Goal: Task Accomplishment & Management: Use online tool/utility

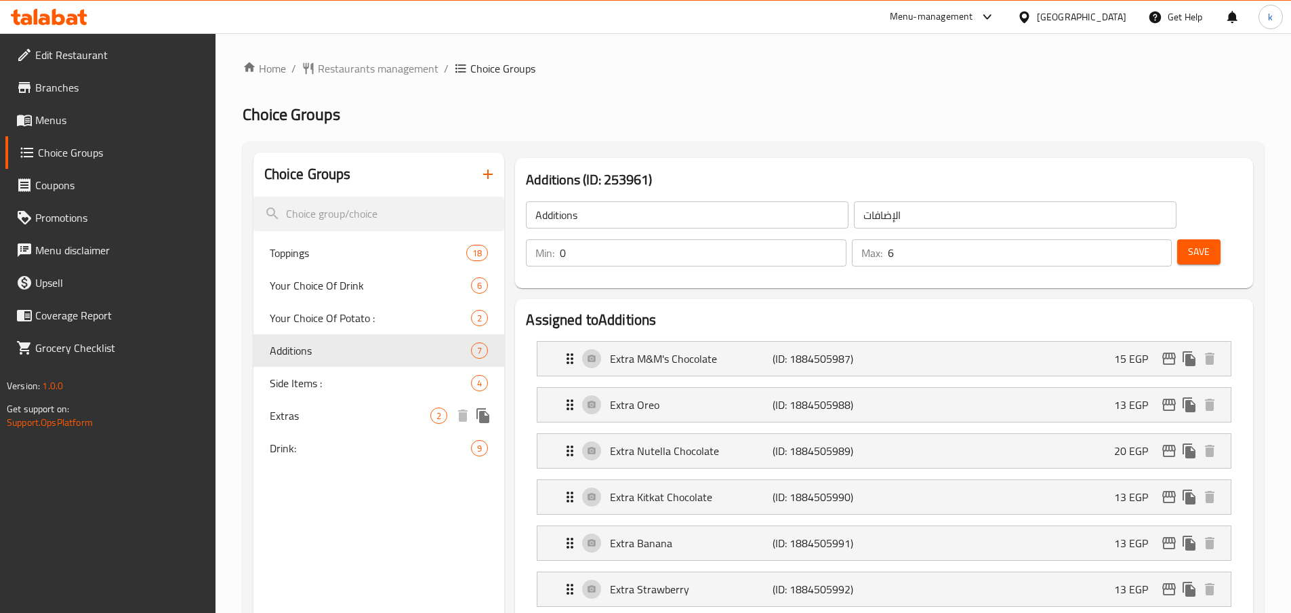
click at [310, 451] on span "Drink:" at bounding box center [371, 448] width 202 height 16
type input "Drink:"
type input "المشروب:"
type input "8"
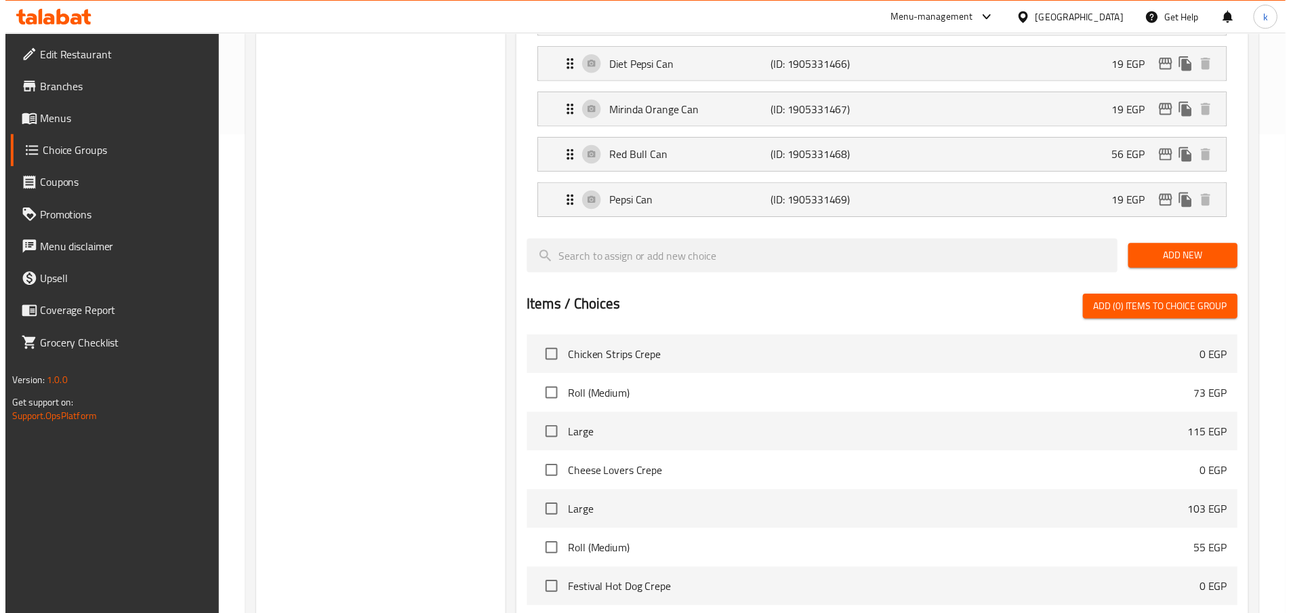
scroll to position [721, 0]
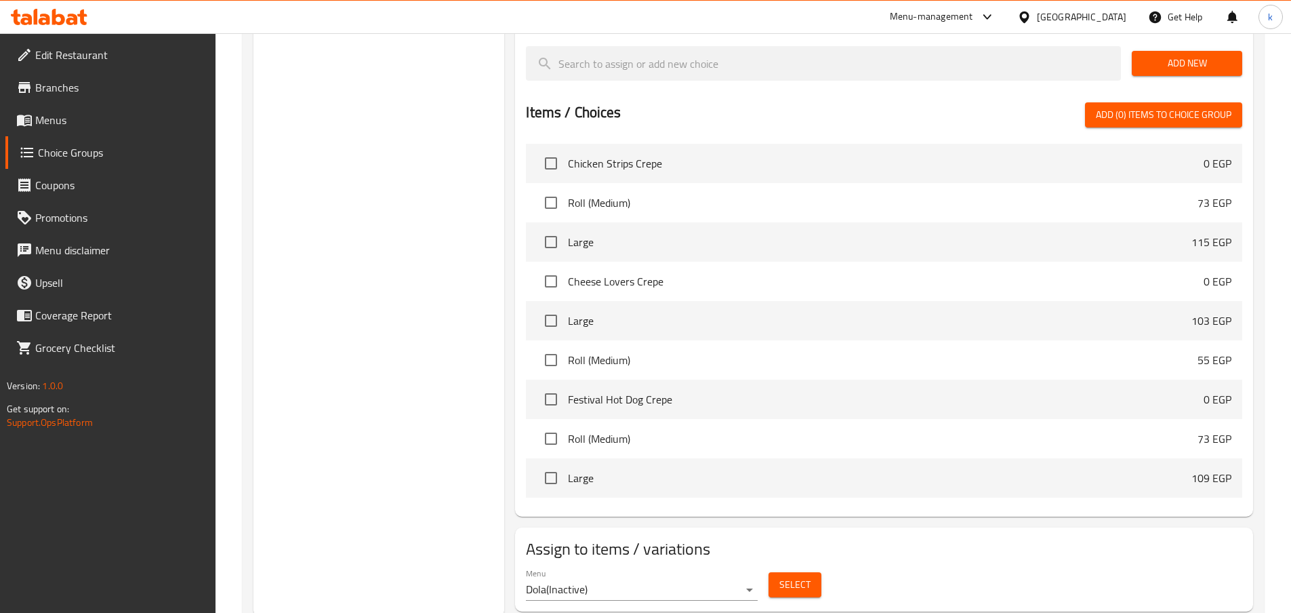
click at [420, 314] on div "Choice Groups Toppings 18 Your Choice Of Drink 6 Your Choice Of Potato : 2 Addi…" at bounding box center [380, 24] width 252 height 1185
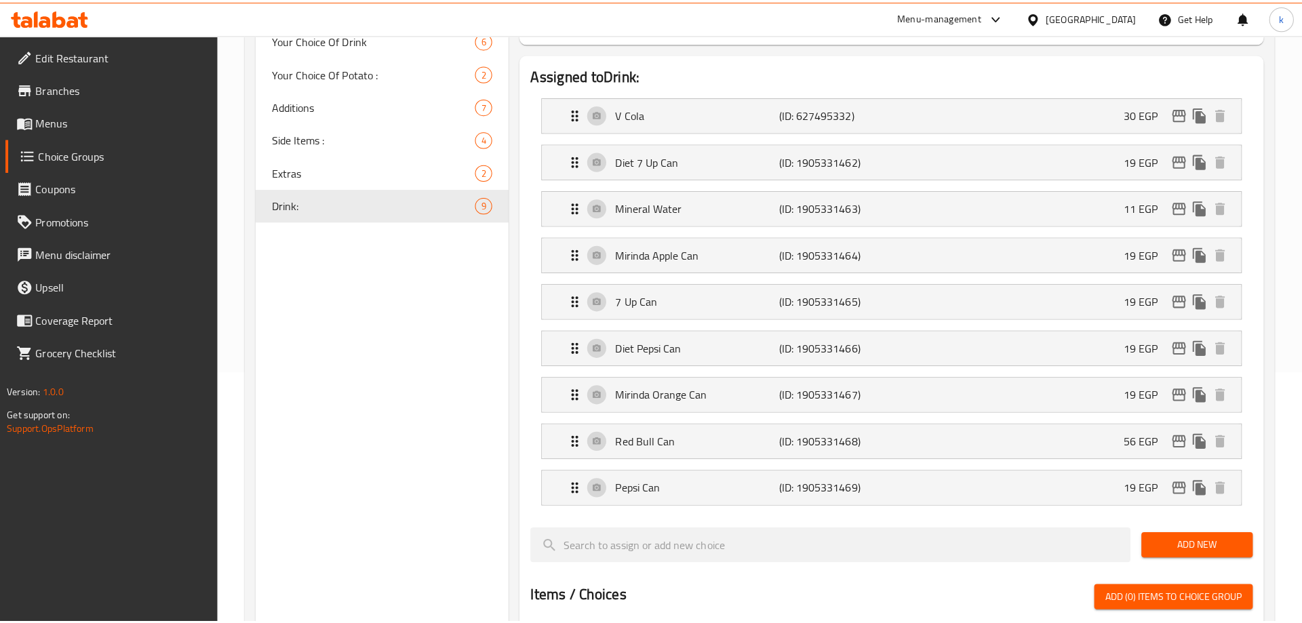
scroll to position [0, 0]
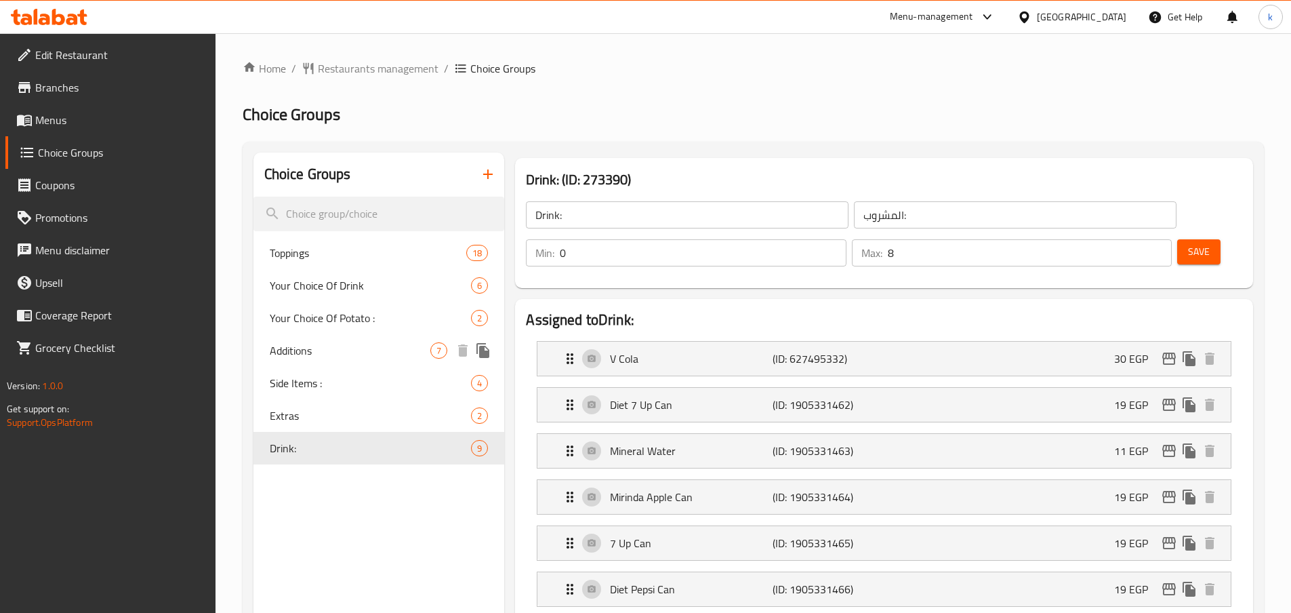
click at [303, 357] on span "Additions" at bounding box center [350, 350] width 161 height 16
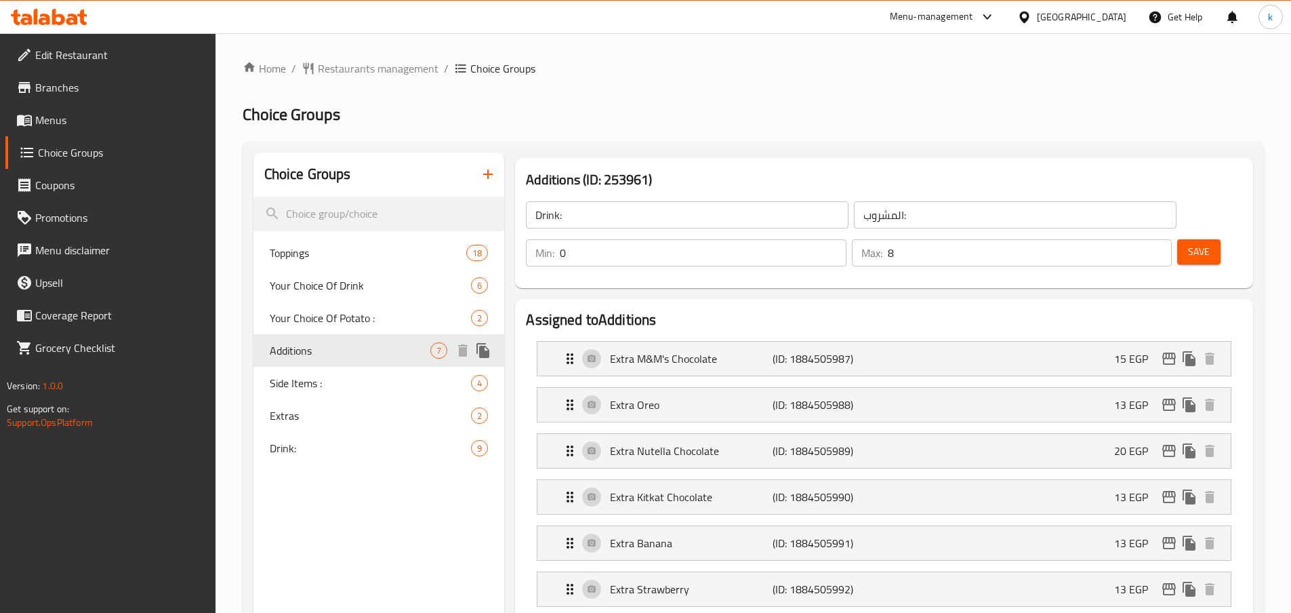
type input "Additions"
type input "الإضافات"
type input "6"
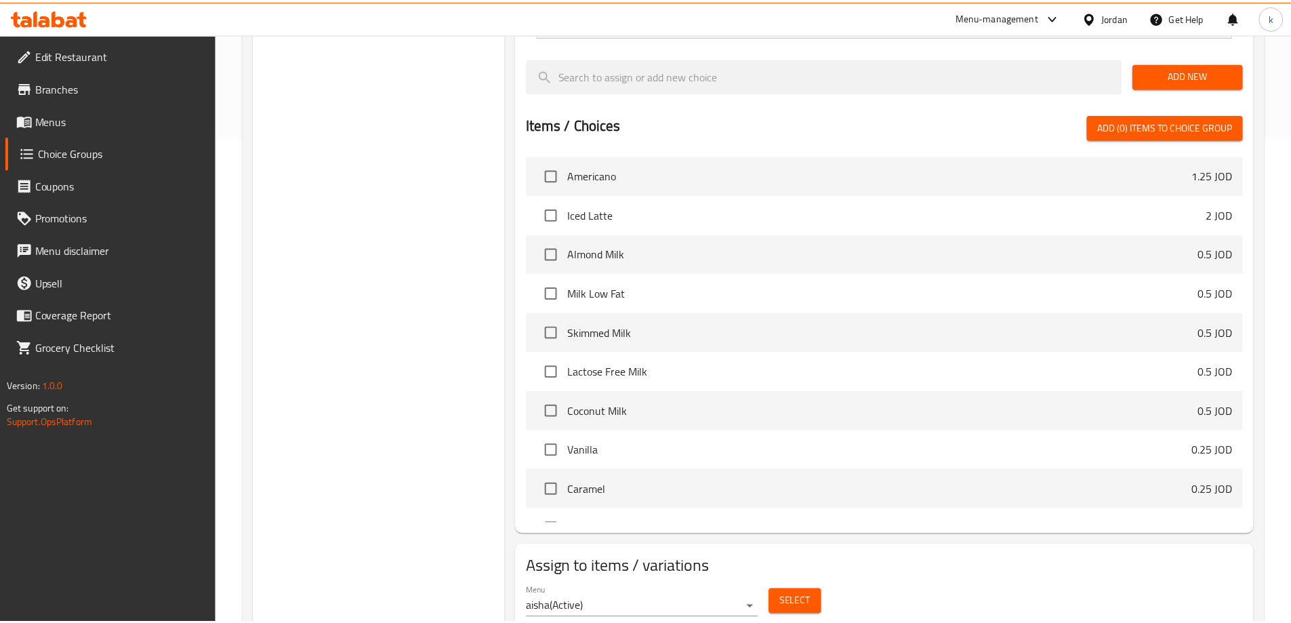
scroll to position [536, 0]
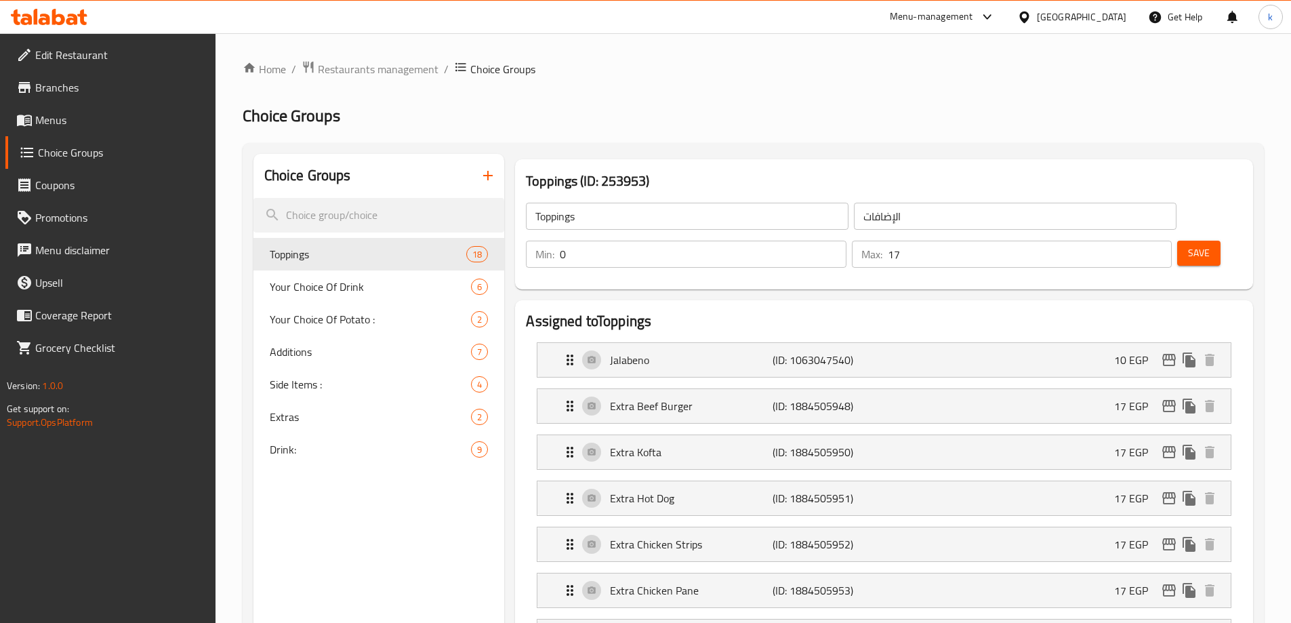
click at [97, 93] on span "Branches" at bounding box center [119, 87] width 169 height 16
click at [425, 73] on div at bounding box center [645, 311] width 1291 height 623
click at [418, 69] on span "Restaurants management" at bounding box center [378, 69] width 121 height 16
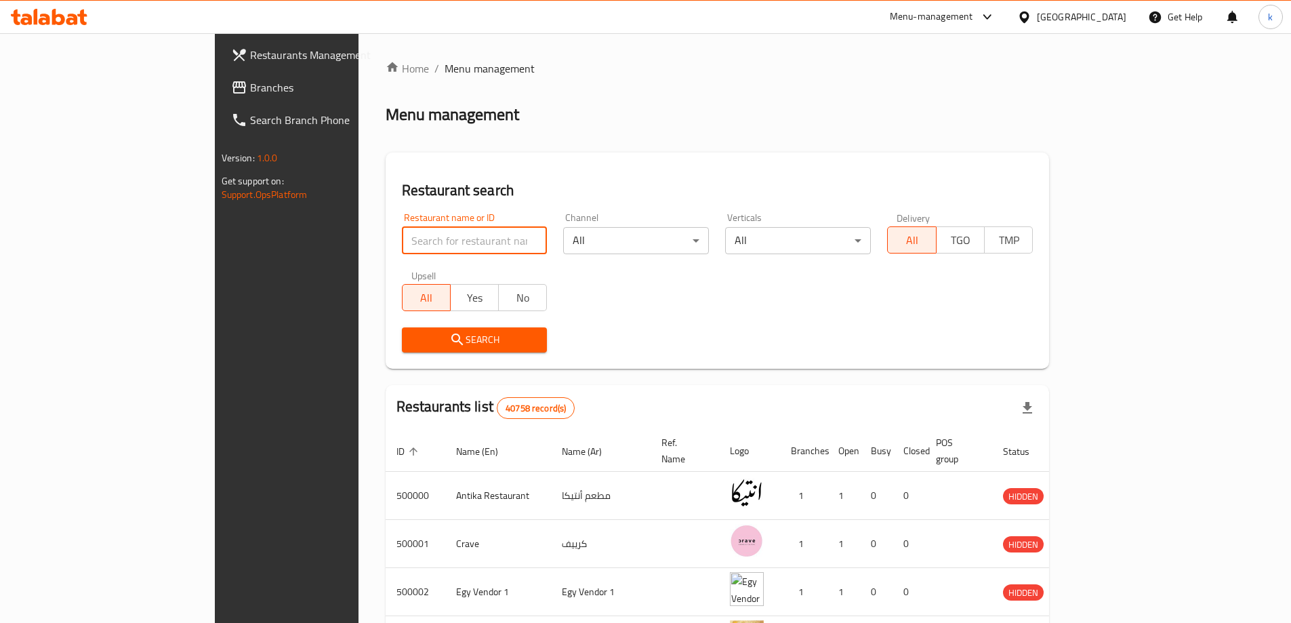
click at [433, 241] on input "search" at bounding box center [475, 240] width 146 height 27
paste input "510836"
type input "510836"
click button "Search" at bounding box center [475, 339] width 146 height 25
